Goal: Find specific page/section

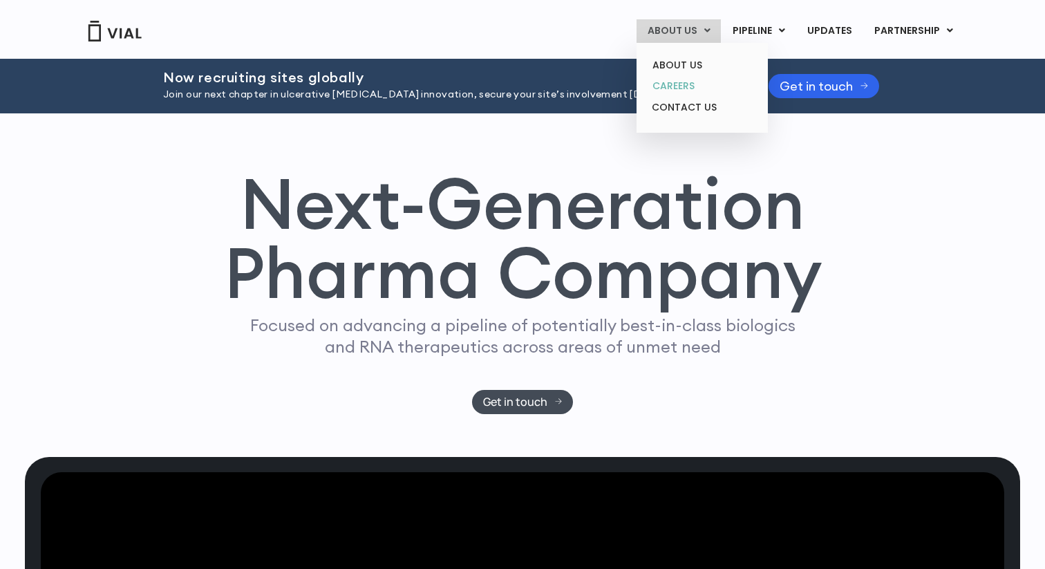
click at [698, 85] on link "CAREERS" at bounding box center [701, 85] width 121 height 21
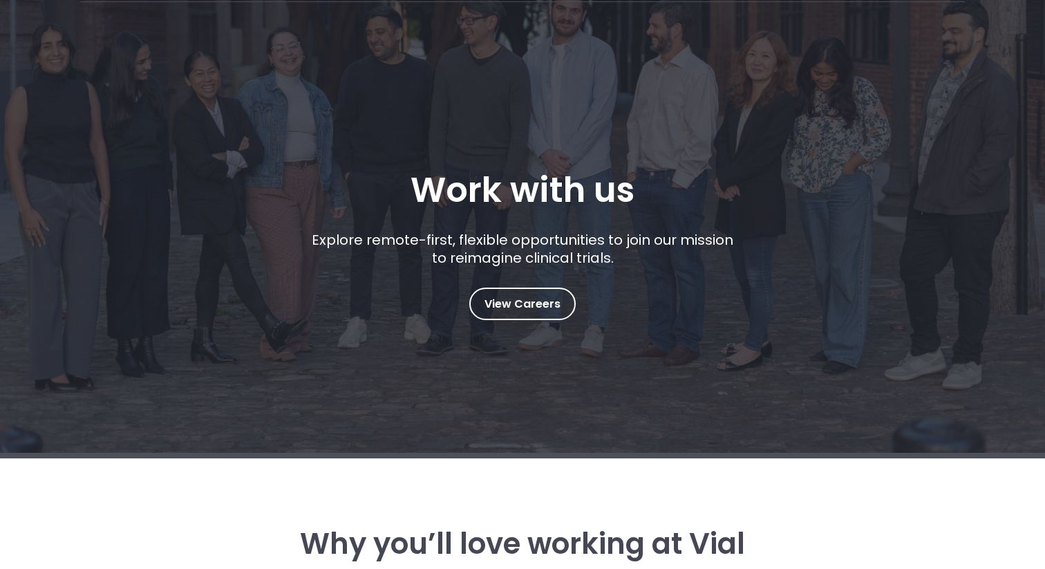
scroll to position [125, 0]
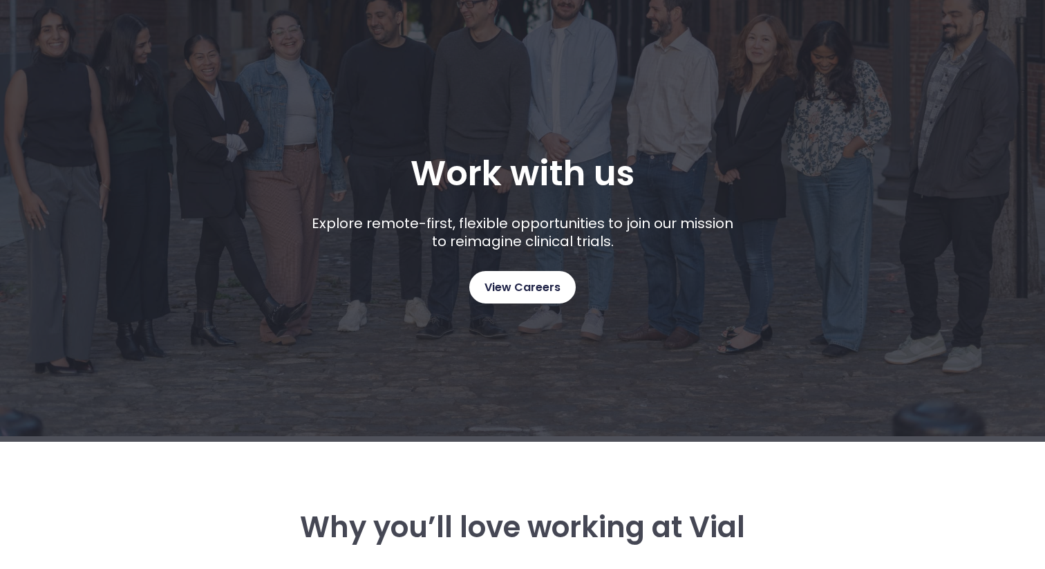
click at [498, 296] on link "View Careers" at bounding box center [522, 287] width 106 height 32
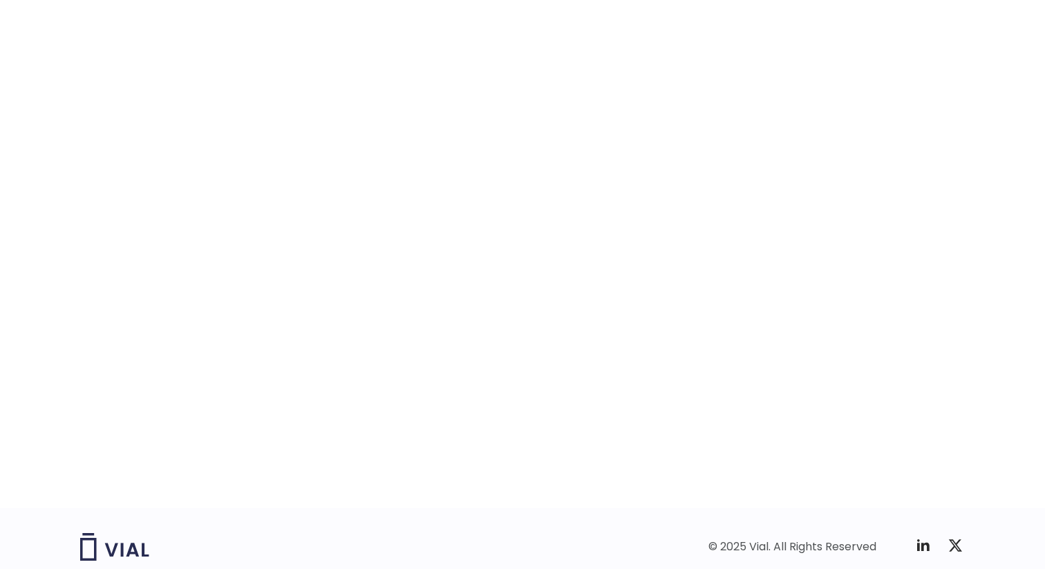
scroll to position [2091, 0]
